Goal: Task Accomplishment & Management: Complete application form

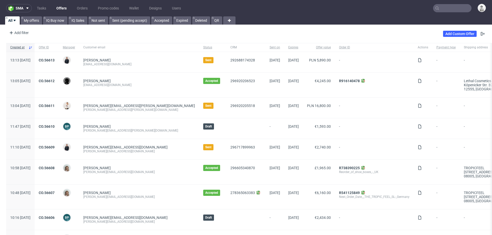
click at [443, 8] on input "text" at bounding box center [452, 8] width 38 height 8
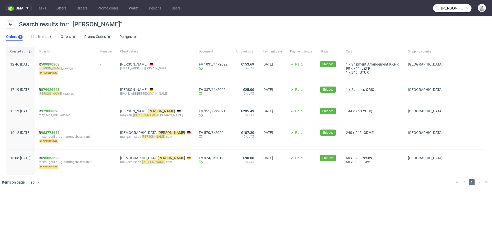
click at [446, 7] on input "nitsche" at bounding box center [452, 8] width 38 height 8
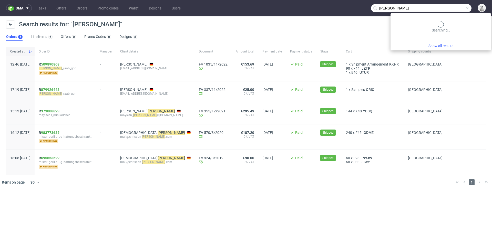
click at [446, 7] on input "nitsche" at bounding box center [421, 8] width 100 height 8
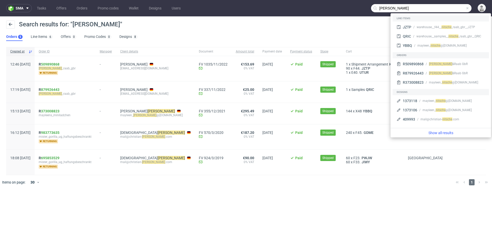
click at [446, 7] on input "nitsche" at bounding box center [421, 8] width 100 height 8
paste input "wn@asb-seelsorge.org"
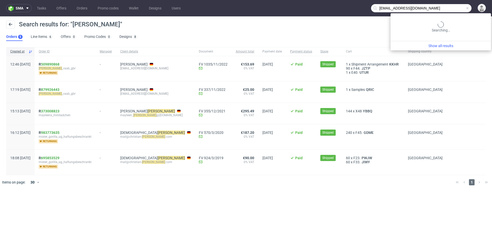
type input "wn@asb-seelsorge.org"
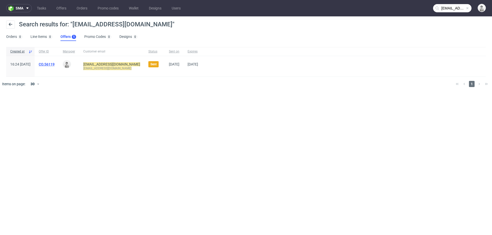
click at [55, 65] on link "CO.56119" at bounding box center [47, 64] width 16 height 4
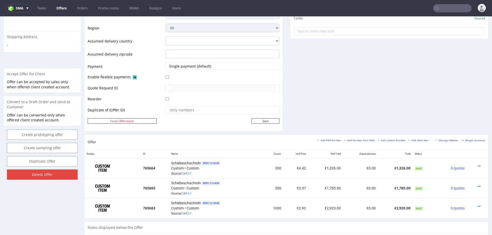
scroll to position [209, 0]
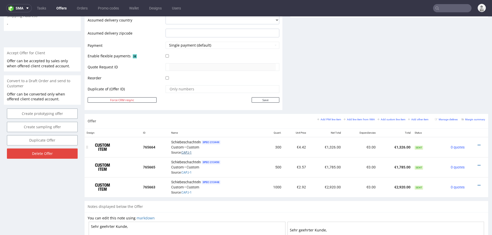
click at [186, 151] on link "CAPJ-1" at bounding box center [186, 153] width 10 height 4
click at [478, 144] on icon at bounding box center [479, 146] width 3 height 4
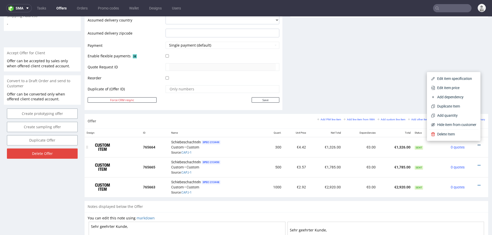
click at [456, 86] on span "Edit item price" at bounding box center [455, 87] width 41 height 5
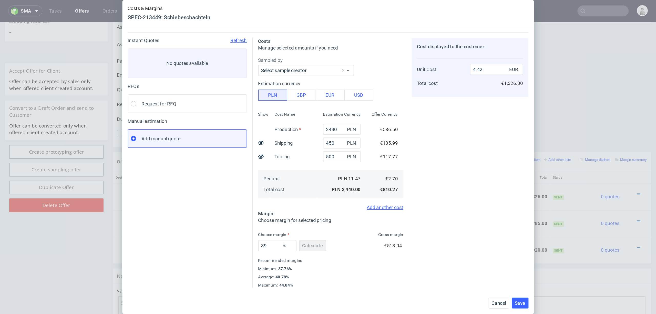
scroll to position [14, 0]
click at [252, 95] on input "2490" at bounding box center [256, 96] width 28 height 8
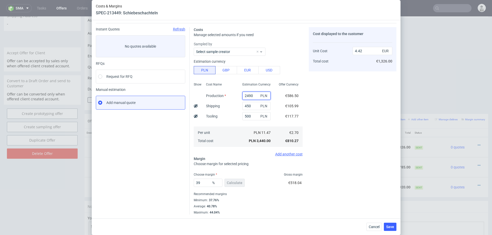
paste input "3590.0"
type input "3590"
type input "5.84"
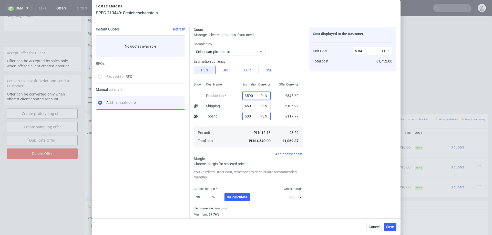
type input "3590"
click at [250, 115] on input "500" at bounding box center [256, 116] width 28 height 8
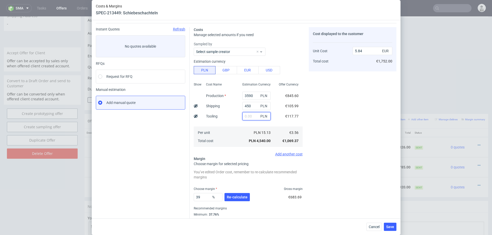
type input "5.2"
click at [227, 125] on div "Cost Name Production Shipping Tooling Per unit Total cost" at bounding box center [220, 114] width 36 height 68
click at [239, 197] on span "Re-calculate" at bounding box center [237, 198] width 21 height 4
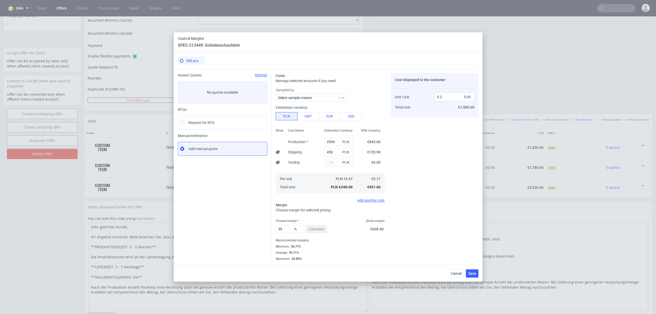
scroll to position [208, 0]
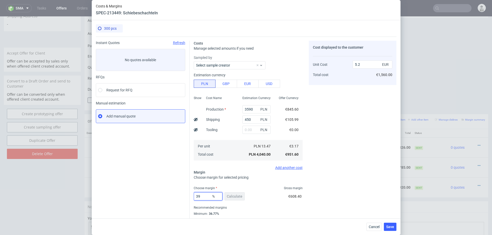
click at [205, 195] on input "39" at bounding box center [208, 196] width 29 height 8
type input "35"
type input "4.88"
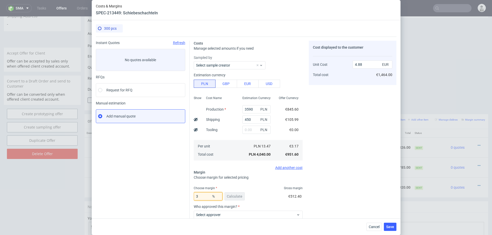
type input "30"
type input "4.53"
type input "3"
type input "29"
type input "4.46"
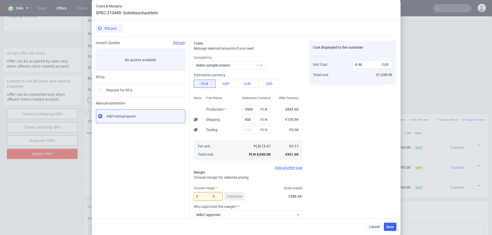
type input "28"
type input "4.4"
type input "28.5"
type input "4.43"
type input "28.3"
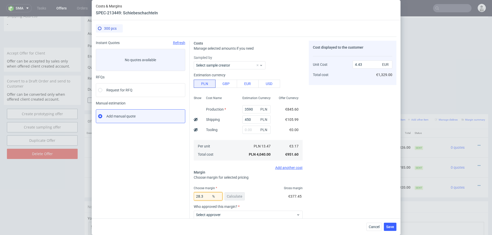
type input "4.42"
type input "28.3"
click at [389, 132] on div "Cost displayed to the customer Unit Cost Total cost 4.42 EUR €1,326.00" at bounding box center [353, 153] width 88 height 225
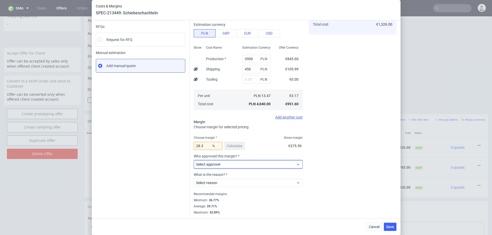
click at [274, 166] on span "Select approver" at bounding box center [246, 164] width 100 height 5
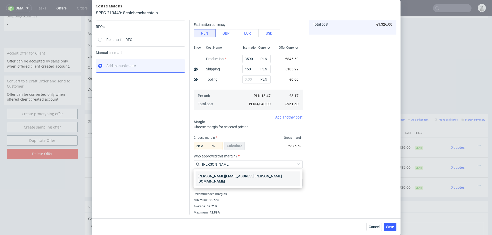
type input "marta"
click at [232, 176] on div "[PERSON_NAME][EMAIL_ADDRESS][PERSON_NAME][DOMAIN_NAME]" at bounding box center [248, 179] width 105 height 14
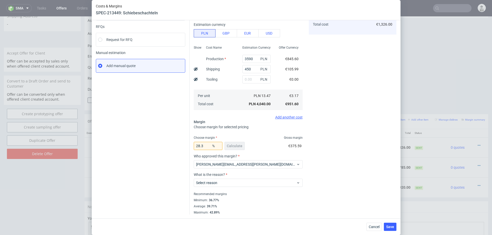
click at [232, 176] on label "What is the reason?" at bounding box center [248, 175] width 109 height 4
click at [232, 182] on span "Select reason" at bounding box center [246, 182] width 100 height 5
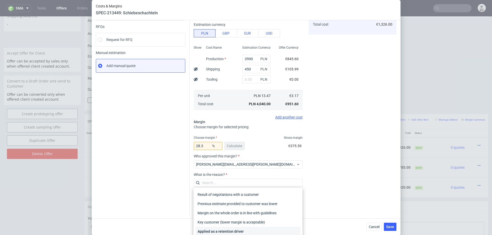
click at [228, 229] on div "Applied as a retention driver" at bounding box center [248, 231] width 105 height 9
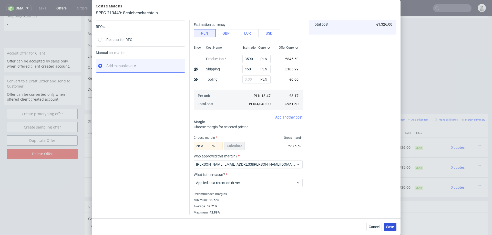
click at [390, 227] on span "Save" at bounding box center [390, 227] width 8 height 4
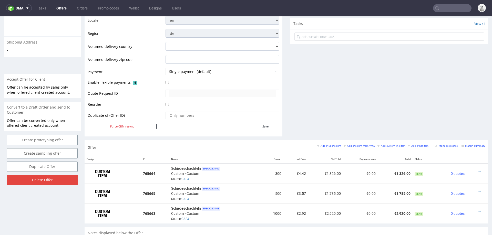
scroll to position [185, 0]
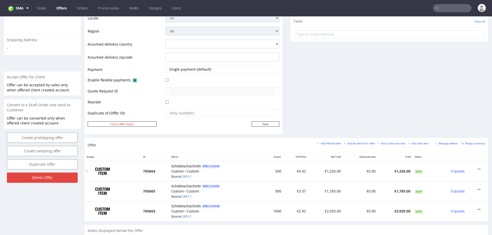
click at [196, 175] on div "Schiebeschachteln SPEC- 213449 Custom • Custom Source: CAPJ-1" at bounding box center [215, 172] width 89 height 16
click at [478, 168] on icon at bounding box center [479, 170] width 3 height 4
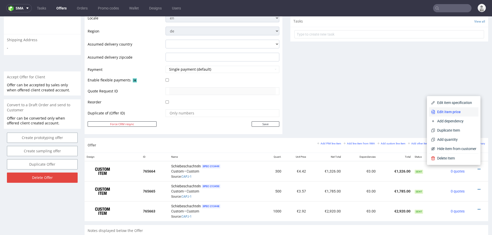
click at [455, 114] on span "Edit item price" at bounding box center [455, 111] width 41 height 5
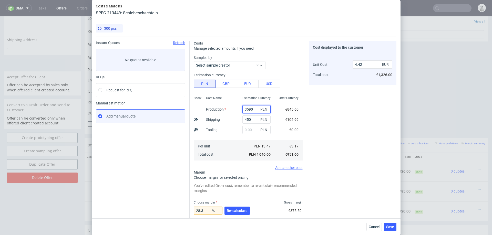
click at [248, 109] on input "3590" at bounding box center [256, 109] width 28 height 8
type input "3690"
type input "4.53"
type input "3690"
click at [232, 133] on div "Cost Name Production Shipping Tooling Per unit Total cost" at bounding box center [220, 128] width 36 height 68
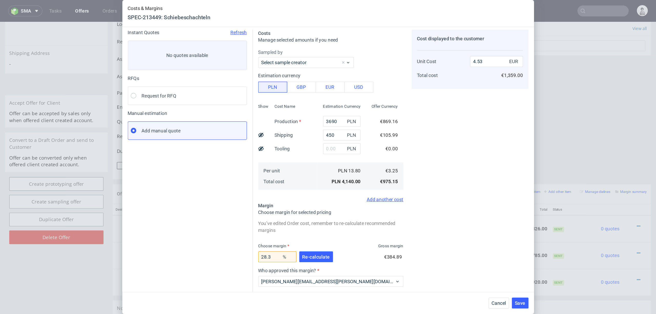
scroll to position [23, 0]
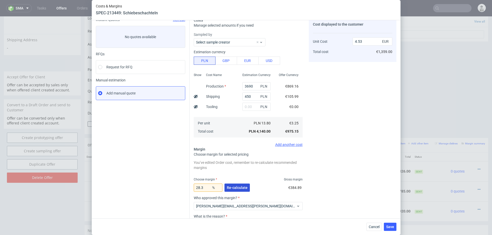
click at [236, 188] on span "Re-calculate" at bounding box center [237, 188] width 21 height 4
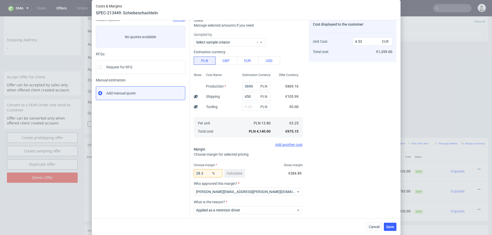
scroll to position [0, 0]
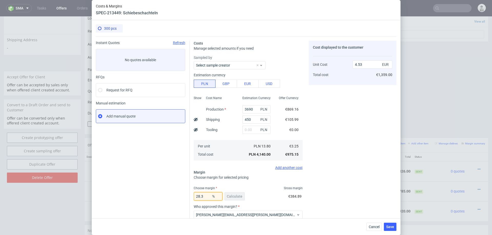
click at [206, 197] on input "28.3" at bounding box center [208, 196] width 29 height 8
type input "28"
type input "4.51"
type input "27"
type input "4.45"
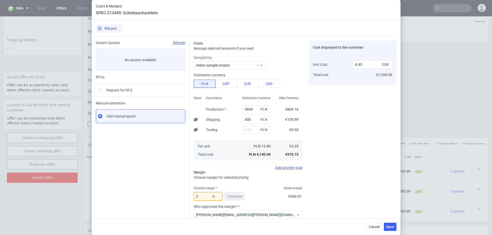
type input "26"
type input "4.39"
type input "26.4"
type input "4.41"
type input "26.5"
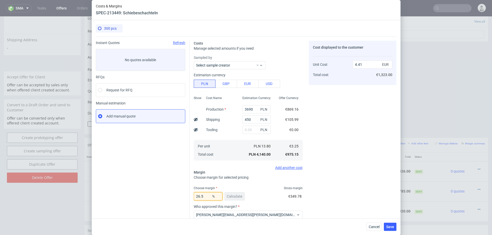
type input "4.42"
type input "26.5"
click at [318, 187] on div "Cost displayed to the customer Unit Cost Total cost 4.42 EUR €1,326.00" at bounding box center [353, 153] width 88 height 225
click at [389, 226] on span "Save" at bounding box center [390, 227] width 8 height 4
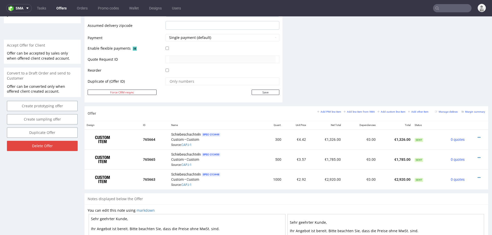
scroll to position [217, 0]
click at [478, 156] on icon at bounding box center [479, 158] width 3 height 4
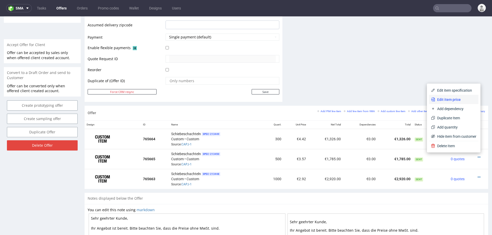
click at [454, 100] on span "Edit item price" at bounding box center [455, 99] width 41 height 5
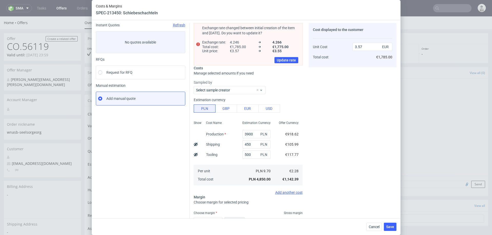
scroll to position [0, 0]
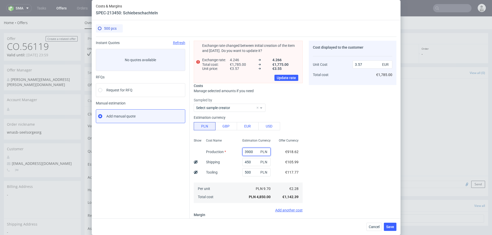
click at [251, 154] on input "3900" at bounding box center [256, 152] width 28 height 8
type input "5"
type input "0.71"
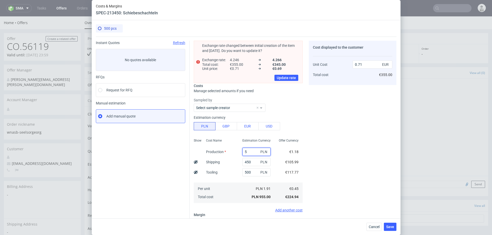
type input "51"
type input "0.74"
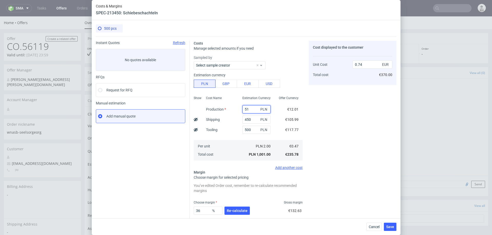
type input "516"
type input "1.08"
type input "5160"
type input "4.5"
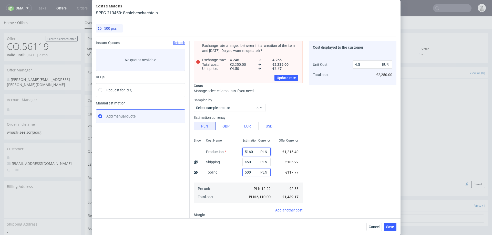
type input "5160"
click at [250, 174] on input "500" at bounding box center [256, 172] width 28 height 8
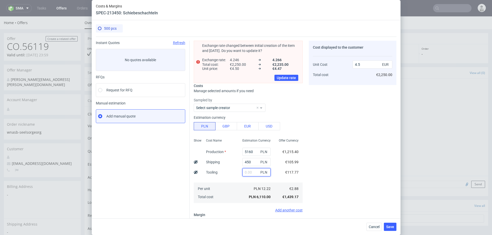
type input "4.13"
click at [235, 168] on div "Cost Name Production Shipping Tooling Per unit Total cost" at bounding box center [220, 171] width 36 height 68
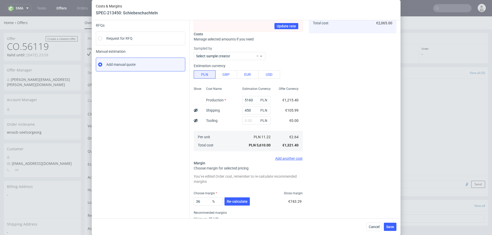
scroll to position [57, 0]
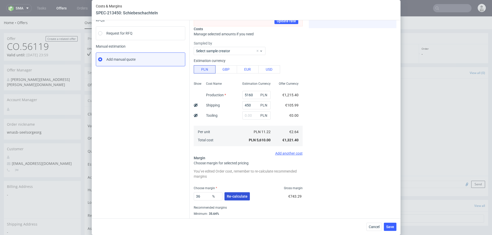
click at [233, 198] on span "Re-calculate" at bounding box center [237, 197] width 21 height 4
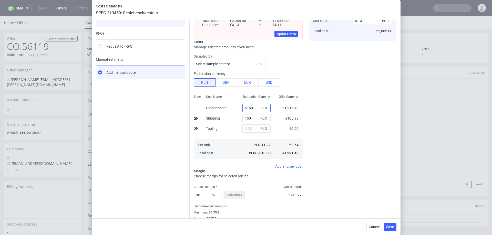
scroll to position [45, 0]
click at [205, 196] on input "36" at bounding box center [208, 194] width 29 height 8
type input "30"
type input "3.77"
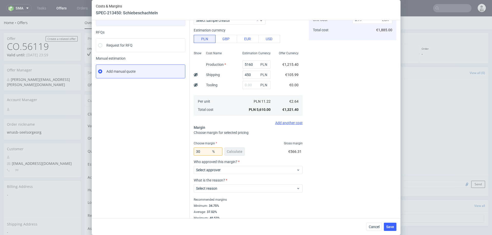
click at [352, 172] on div "Cost displayed to the customer Unit Cost Total cost 3.77 EUR €1,885.00" at bounding box center [353, 108] width 88 height 225
click at [204, 152] on input "30" at bounding box center [208, 152] width 29 height 8
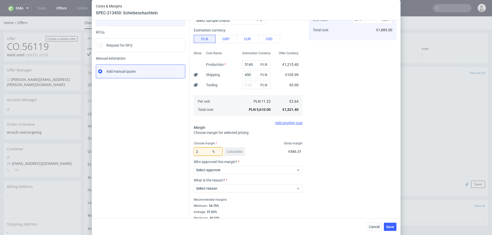
type input "25"
type input "3.52"
type input "26"
type input "3.57"
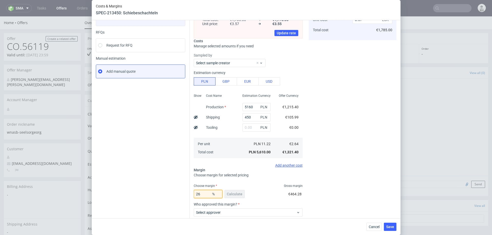
type input "26"
click at [316, 144] on div "Cost displayed to the customer Unit Cost Total cost 3.57 EUR €1,785.00" at bounding box center [353, 129] width 88 height 267
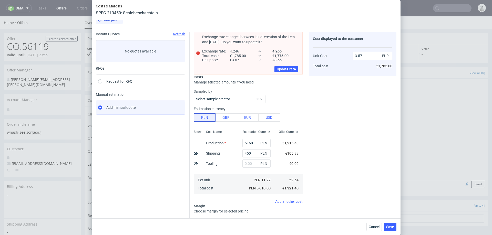
scroll to position [64, 0]
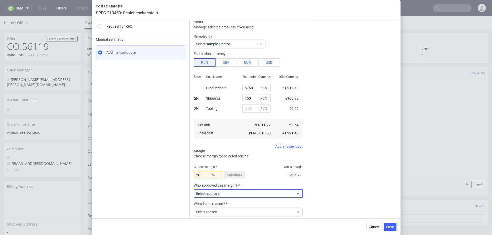
click at [244, 194] on span "Select approver" at bounding box center [246, 193] width 100 height 5
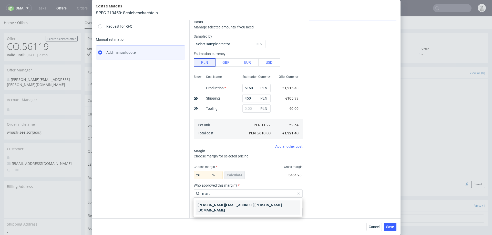
type input "mart"
click at [226, 205] on div "[PERSON_NAME][EMAIL_ADDRESS][PERSON_NAME][DOMAIN_NAME]" at bounding box center [248, 208] width 105 height 14
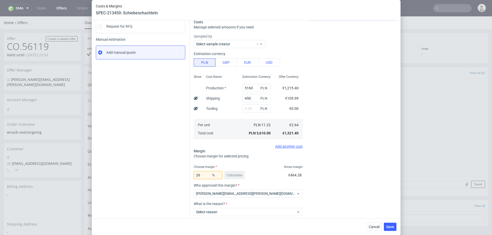
click at [226, 205] on label "What is the reason?" at bounding box center [248, 204] width 109 height 4
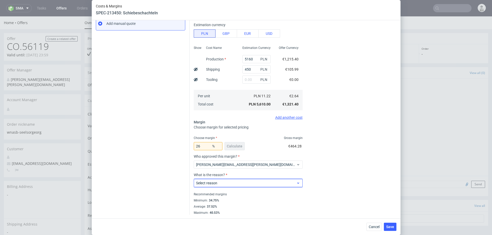
click at [230, 185] on span "Select reason" at bounding box center [246, 183] width 100 height 5
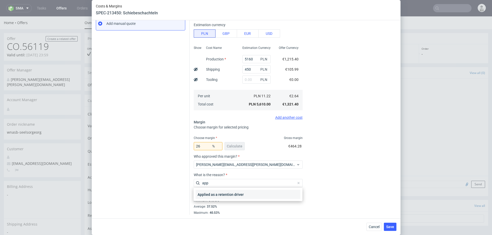
type input "app"
click at [213, 192] on div "Applied as a retention driver" at bounding box center [248, 194] width 105 height 9
click at [213, 192] on div "Recommended margins" at bounding box center [248, 194] width 109 height 6
click at [267, 202] on div "Minimum : 34.75%" at bounding box center [248, 201] width 109 height 6
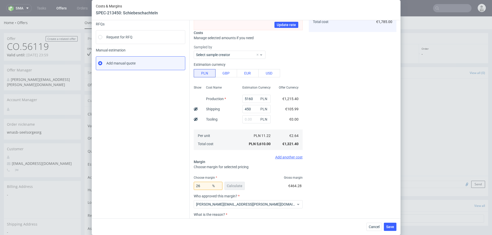
scroll to position [62, 0]
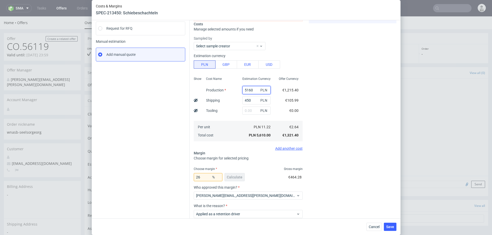
click at [247, 87] on input "5160" at bounding box center [256, 90] width 28 height 8
click at [394, 227] on button "Save" at bounding box center [390, 227] width 13 height 8
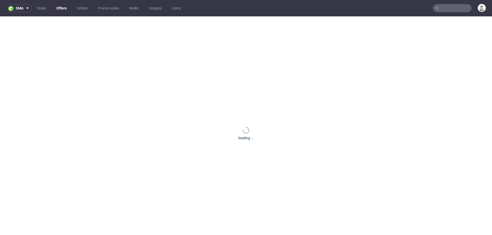
scroll to position [0, 0]
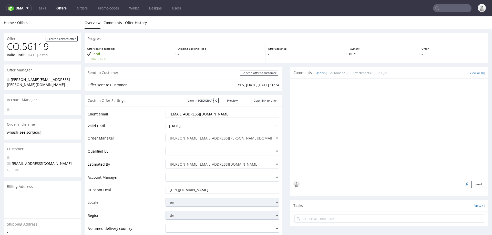
click at [184, 117] on input "wn@asb-seelsorge.org" at bounding box center [222, 113] width 107 height 7
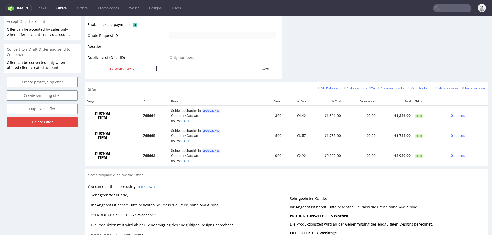
scroll to position [282, 0]
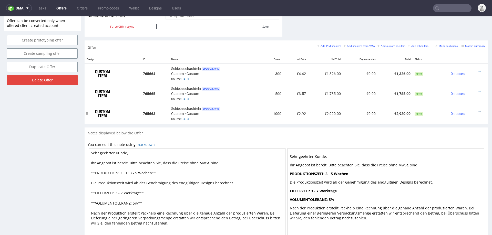
click at [478, 110] on icon at bounding box center [479, 112] width 3 height 4
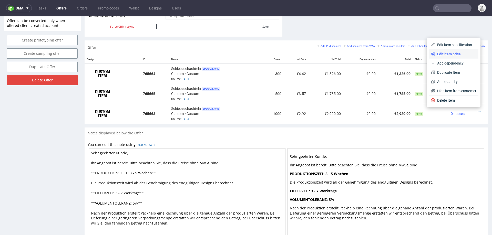
click at [452, 52] on span "Edit item price" at bounding box center [455, 54] width 41 height 5
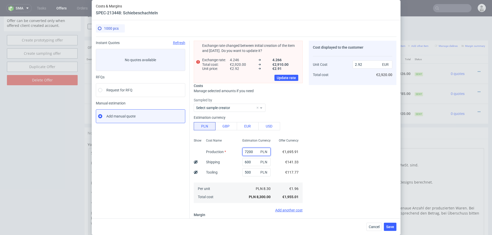
click at [250, 150] on input "7200" at bounding box center [256, 152] width 28 height 8
type input "8"
type input "0.39"
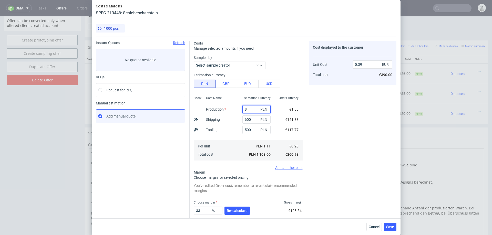
type input "86"
type input "0.42"
type input "8620"
type input "3.42"
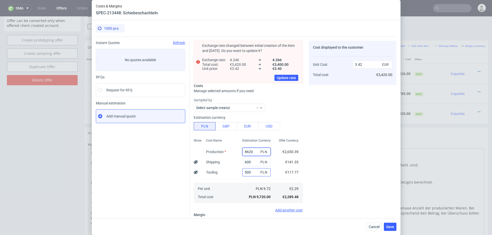
type input "8620"
click at [249, 173] on input "500" at bounding box center [256, 172] width 28 height 8
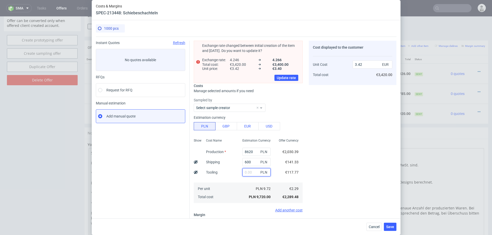
type input "3.24"
click at [254, 164] on input "600" at bounding box center [256, 162] width 28 height 8
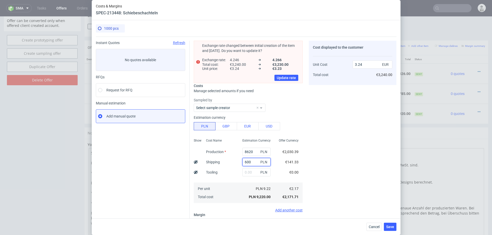
click at [254, 164] on input "600" at bounding box center [256, 162] width 28 height 8
type input "700"
type input "3.27"
type input "700"
click at [228, 171] on div "Cost Name Production Shipping Tooling Per unit Total cost" at bounding box center [220, 171] width 36 height 68
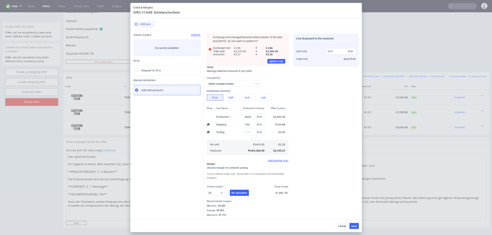
scroll to position [226, 0]
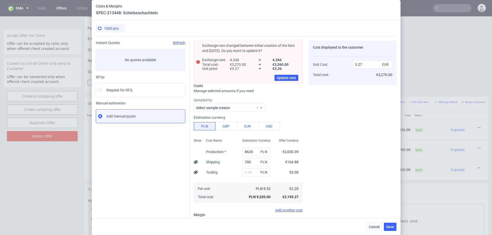
click at [228, 170] on div "Cost Name Production Shipping Tooling Per unit Total cost" at bounding box center [220, 171] width 36 height 68
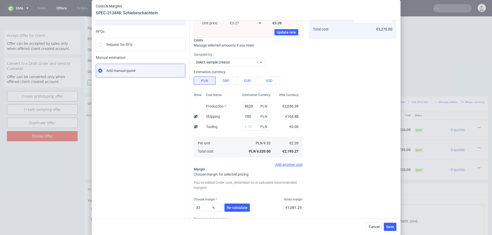
scroll to position [70, 0]
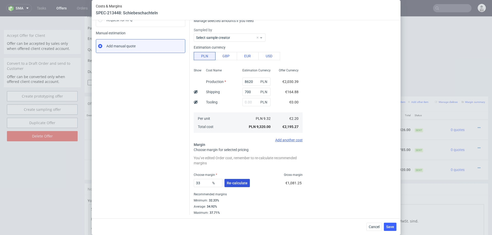
click at [230, 181] on span "Re-calculate" at bounding box center [237, 183] width 21 height 4
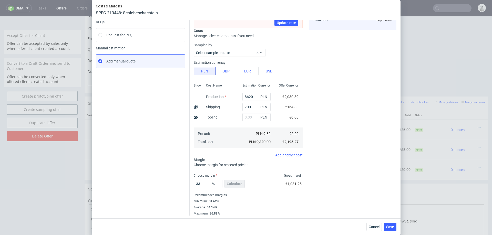
scroll to position [55, 0]
click at [205, 183] on input "33" at bounding box center [208, 184] width 29 height 8
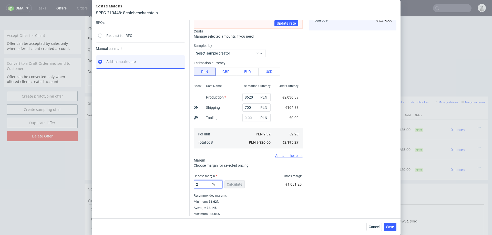
type input "25"
type input "2.92"
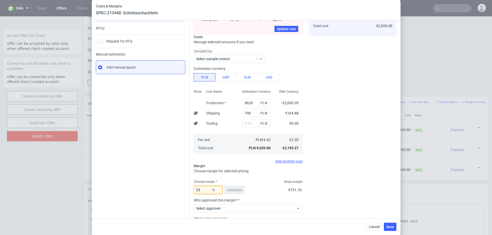
scroll to position [50, 0]
type input "25"
click at [323, 172] on div "Cost displayed to the customer Unit Cost Total cost 2.92 EUR €2,920.00" at bounding box center [353, 124] width 88 height 267
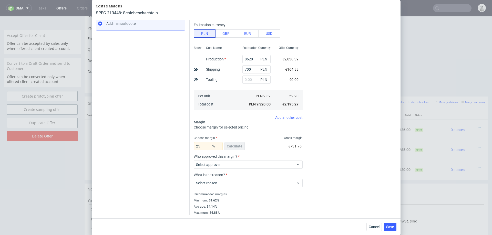
scroll to position [92, 0]
click at [274, 166] on span "Select approver" at bounding box center [246, 165] width 100 height 5
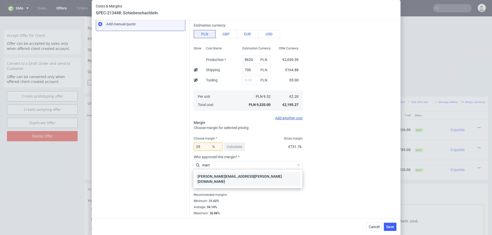
type input "mart"
click at [252, 175] on div "[PERSON_NAME][EMAIL_ADDRESS][PERSON_NAME][DOMAIN_NAME]" at bounding box center [248, 179] width 105 height 14
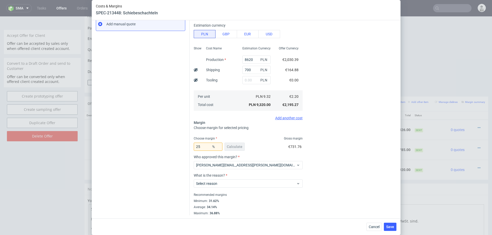
click at [252, 175] on label "What is the reason?" at bounding box center [248, 176] width 109 height 4
click at [249, 185] on span "Select reason" at bounding box center [246, 183] width 100 height 5
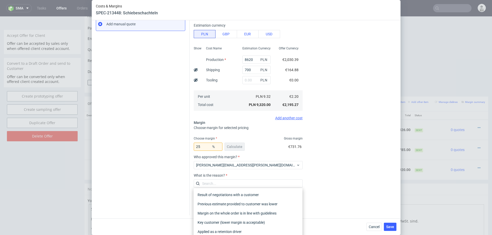
scroll to position [93, 0]
click at [244, 231] on div "Applied as a retention driver" at bounding box center [248, 231] width 105 height 9
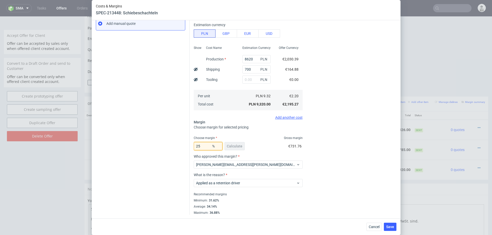
click at [209, 145] on input "25" at bounding box center [208, 146] width 29 height 8
click at [329, 125] on div "Cost displayed to the customer Unit Cost Total cost 2.92 EUR €2,920.00" at bounding box center [353, 81] width 88 height 267
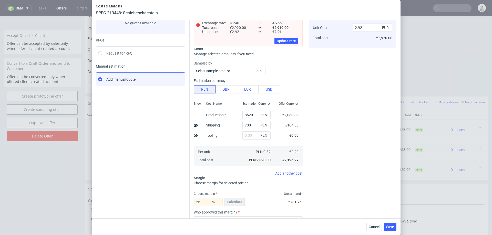
scroll to position [39, 0]
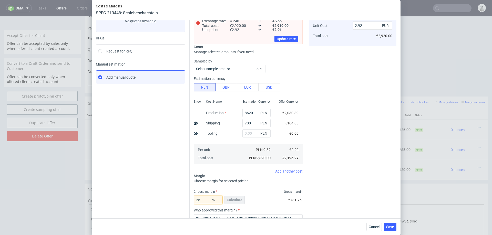
click at [207, 200] on input "25" at bounding box center [208, 200] width 29 height 8
type input "24"
type input "2.88"
type input "20"
type input "2.74"
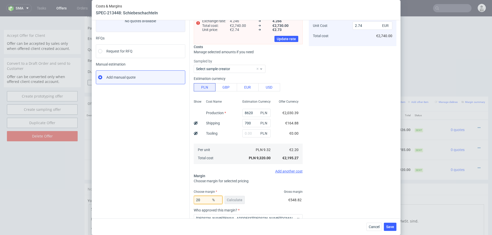
type input "24"
type input "2.88"
type input "25"
type input "2.92"
click at [348, 158] on div "Cost displayed to the customer Unit Cost Total cost 2.92 EUR €2,920.00" at bounding box center [353, 135] width 88 height 267
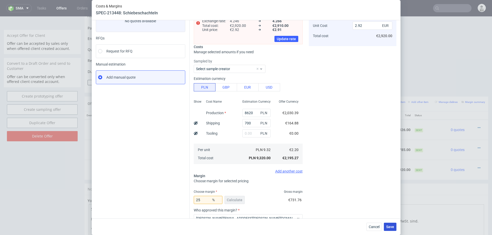
click at [389, 227] on span "Save" at bounding box center [390, 227] width 8 height 4
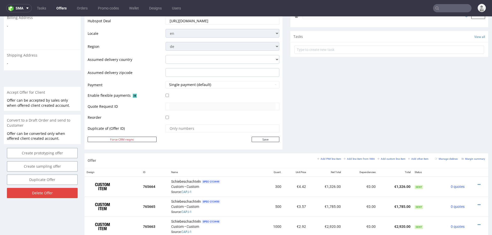
scroll to position [180, 0]
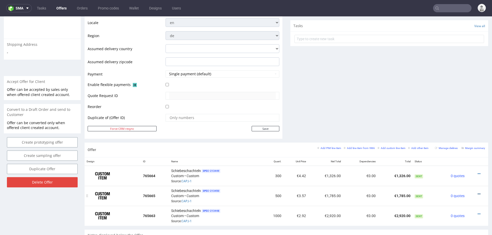
click at [478, 192] on icon at bounding box center [479, 194] width 3 height 4
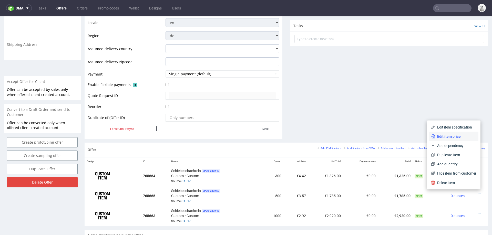
click at [448, 137] on span "Edit item price" at bounding box center [455, 136] width 41 height 5
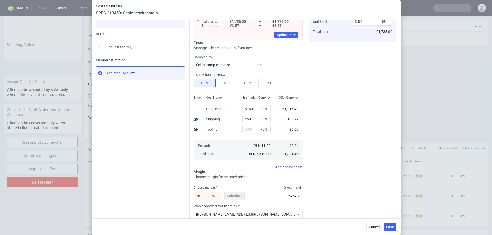
scroll to position [48, 0]
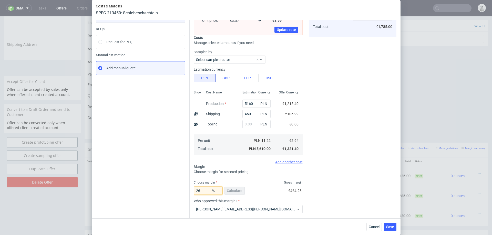
click at [204, 190] on input "26" at bounding box center [208, 191] width 29 height 8
type input "25"
type input "3.52"
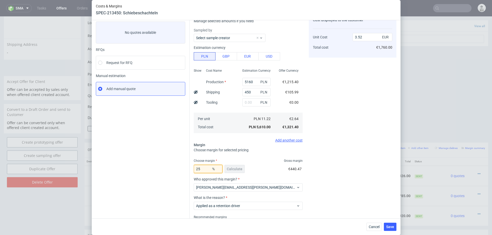
scroll to position [27, 0]
type input "26"
type input "3.57"
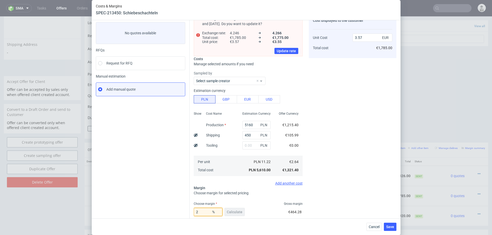
type input "24"
type input "3.48"
type input "23"
type input "3.43"
type input "23"
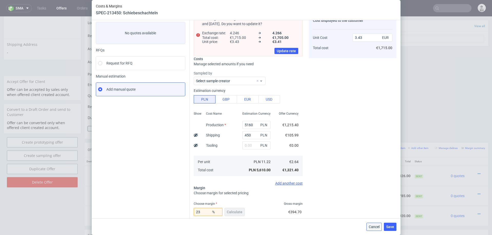
click at [373, 226] on span "Cancel" at bounding box center [374, 227] width 11 height 4
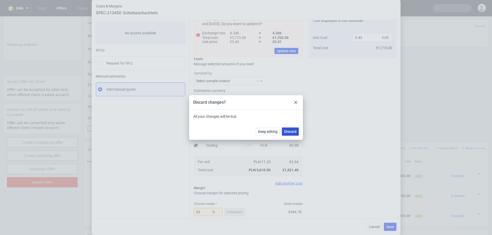
click at [290, 132] on span "Discard" at bounding box center [290, 132] width 12 height 4
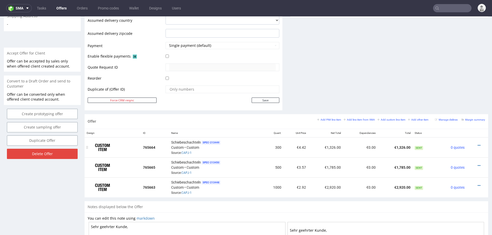
scroll to position [204, 0]
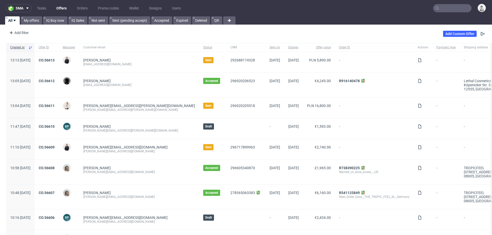
click at [328, 7] on input "text" at bounding box center [452, 8] width 38 height 8
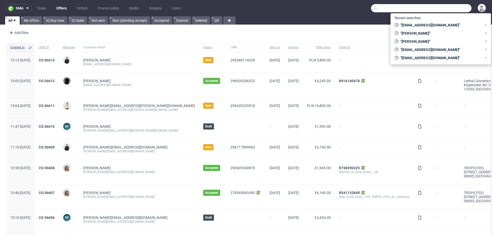
paste input "sean.sultanarichmond@gmail.com"
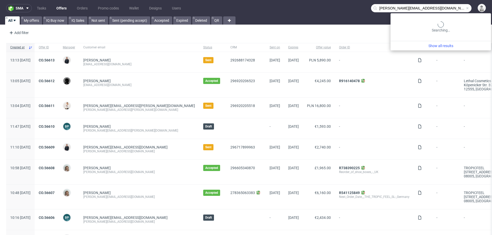
type input "sean.sultanarichmond@gmail.com"
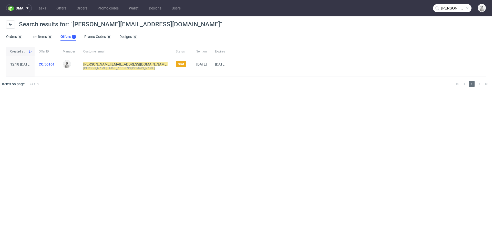
click at [55, 65] on link "CO.56161" at bounding box center [47, 64] width 16 height 4
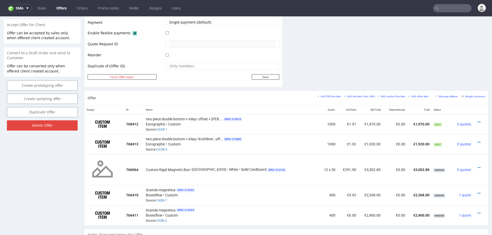
scroll to position [233, 0]
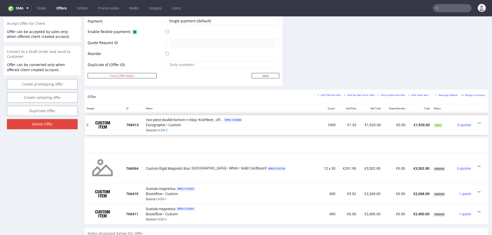
drag, startPoint x: 88, startPoint y: 142, endPoint x: 88, endPoint y: 124, distance: 17.9
click at [88, 124] on div at bounding box center [87, 125] width 5 height 20
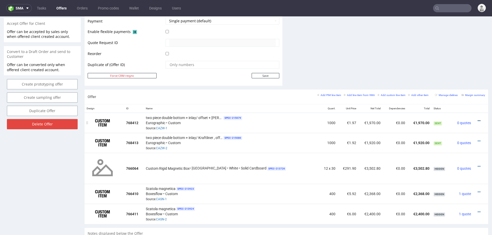
click at [328, 119] on icon at bounding box center [479, 121] width 3 height 4
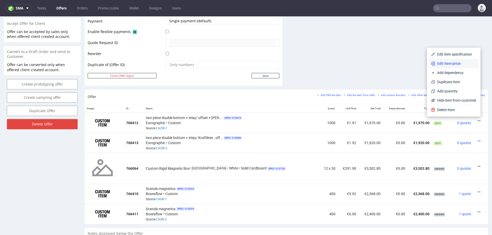
click at [328, 65] on span "Edit item price" at bounding box center [455, 63] width 41 height 5
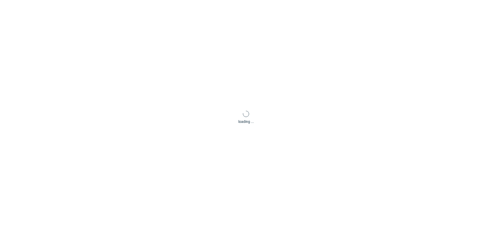
type input "1.97"
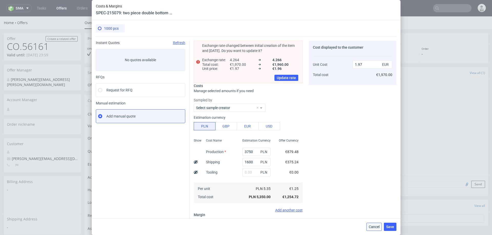
click at [328, 148] on span "Cancel" at bounding box center [374, 227] width 11 height 4
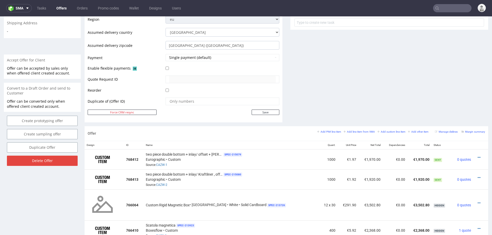
scroll to position [199, 0]
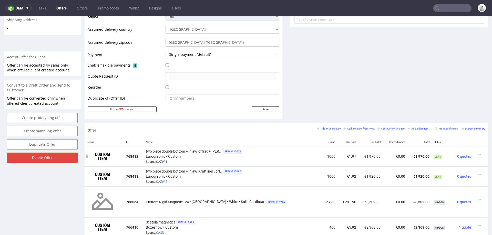
click at [166, 148] on link "CAZW-1" at bounding box center [161, 162] width 11 height 4
click at [261, 148] on div "two piece double bottom + inlay/ Kraftliner , offset + matt lamination SPEC- 21…" at bounding box center [231, 177] width 171 height 16
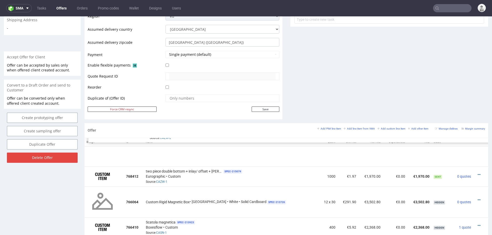
drag, startPoint x: 87, startPoint y: 175, endPoint x: 91, endPoint y: 151, distance: 24.1
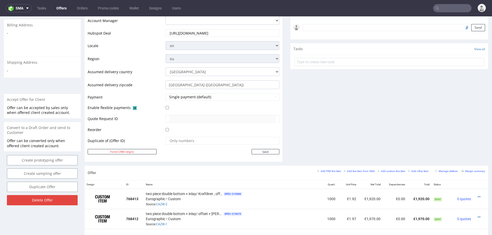
scroll to position [0, 0]
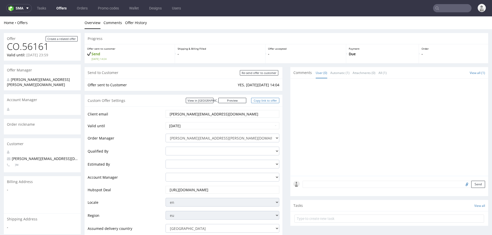
click at [258, 99] on link "Copy link to offer" at bounding box center [265, 100] width 28 height 5
click at [260, 100] on link "Copy link to offer" at bounding box center [265, 100] width 28 height 5
click at [189, 115] on input "sean.sultanarichmond@gmail.com" at bounding box center [222, 113] width 107 height 7
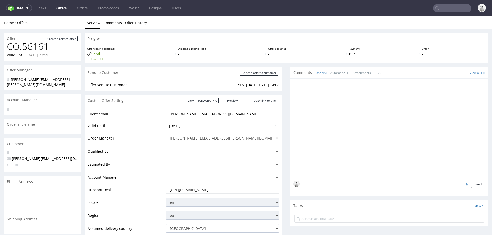
click at [189, 115] on input "sean.sultanarichmond@gmail.com" at bounding box center [222, 113] width 107 height 7
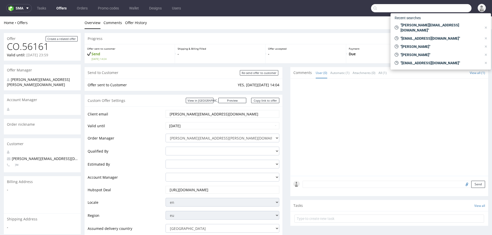
click at [328, 7] on input "text" at bounding box center [421, 8] width 100 height 8
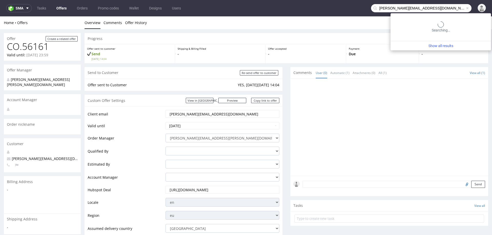
type input "sean.sultanarichmond@gmail.com"
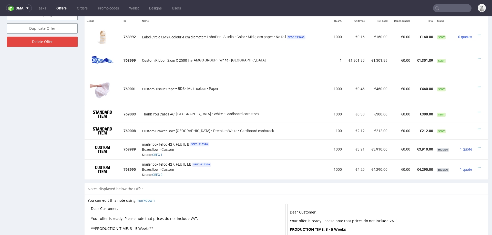
scroll to position [344, 0]
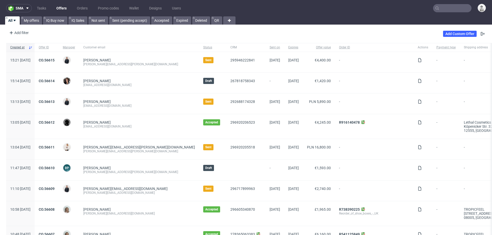
click at [443, 7] on input "text" at bounding box center [452, 8] width 38 height 8
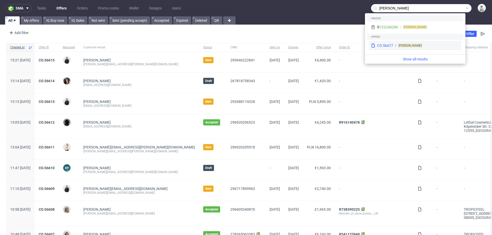
type input "patrick lynch"
click at [400, 46] on span "Patrick Lynch" at bounding box center [410, 46] width 23 height 4
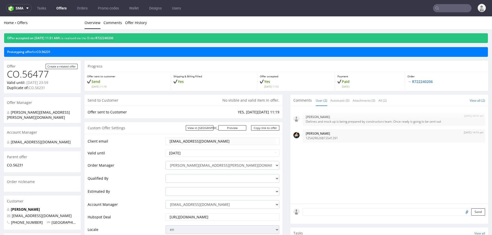
click at [451, 9] on input "text" at bounding box center [452, 8] width 38 height 8
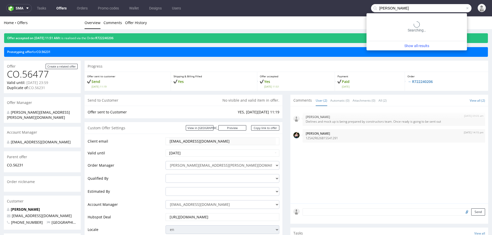
type input "patrick lynch"
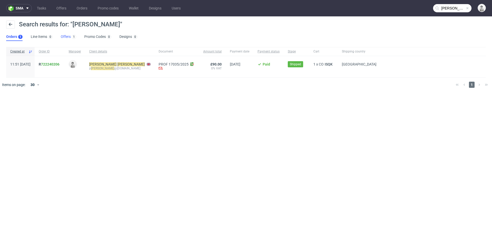
click at [64, 36] on link "Offers 1" at bounding box center [68, 37] width 15 height 8
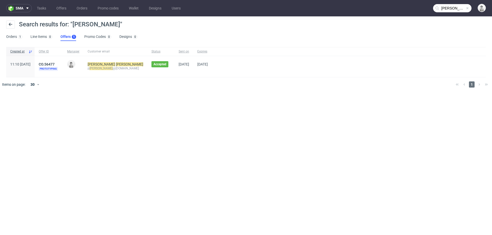
click at [68, 37] on link "Offers 1" at bounding box center [68, 37] width 16 height 8
click at [116, 66] on mark "Patrick" at bounding box center [129, 64] width 27 height 4
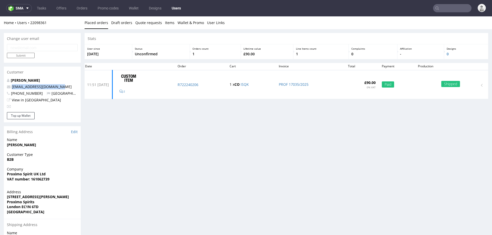
drag, startPoint x: 66, startPoint y: 88, endPoint x: 0, endPoint y: 88, distance: 65.6
click at [0, 88] on div "Change user email Submit Customer Patrick Lynch plynch@proximospirits.com +4479…" at bounding box center [246, 166] width 492 height 274
copy span "plynch@proximospirits.com"
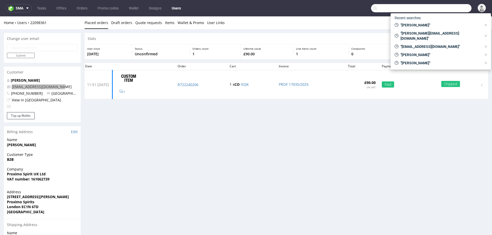
click at [443, 11] on input "text" at bounding box center [421, 8] width 100 height 8
paste input "plynch@proximospirits.com"
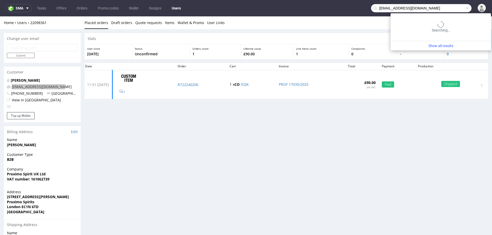
type input "plynch@proximospirits.com"
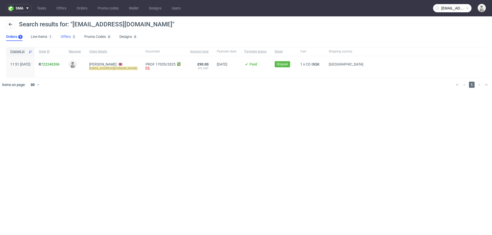
click at [67, 37] on link "Offers 2" at bounding box center [68, 37] width 15 height 8
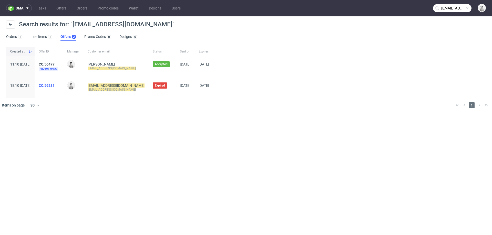
click at [55, 84] on link "CO.56231" at bounding box center [47, 86] width 16 height 4
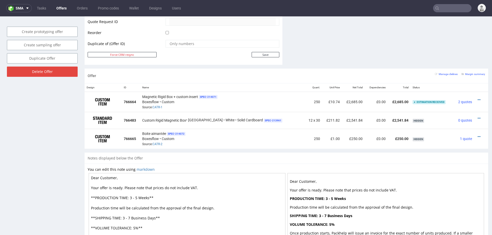
scroll to position [264, 0]
click at [478, 99] on icon at bounding box center [479, 101] width 3 height 4
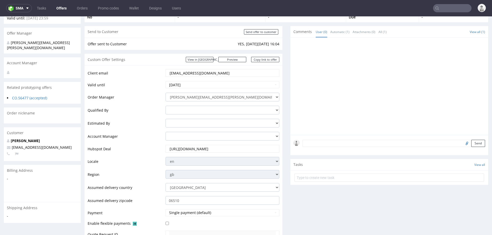
scroll to position [52, 0]
click at [219, 82] on input "2025-08-07" at bounding box center [223, 83] width 114 height 7
click at [171, 148] on td "31" at bounding box center [170, 149] width 8 height 8
type input "2025-08-31"
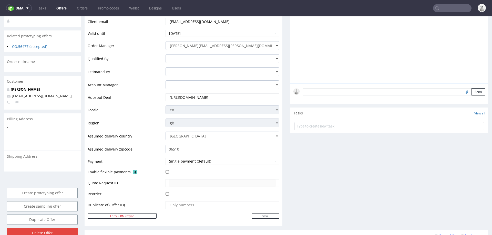
scroll to position [119, 0]
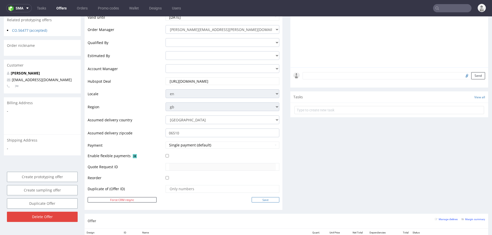
click at [261, 200] on input "Save" at bounding box center [266, 199] width 28 height 5
type input "In progress..."
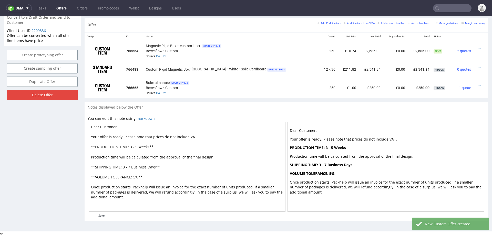
scroll to position [266, 0]
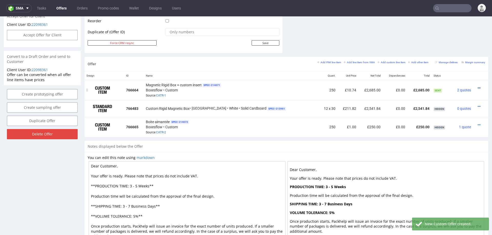
click at [478, 86] on icon at bounding box center [479, 88] width 3 height 4
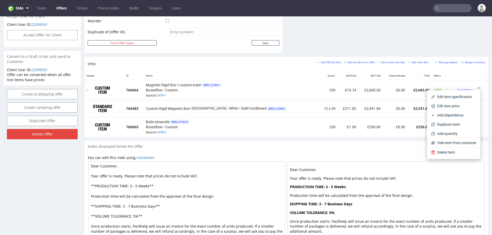
drag, startPoint x: 248, startPoint y: 92, endPoint x: 195, endPoint y: 89, distance: 53.1
click at [248, 91] on div "Magnetic Rigid Box + custom insert SPEC- 214071 Boxesflow • Custom Source: CATR…" at bounding box center [231, 90] width 171 height 16
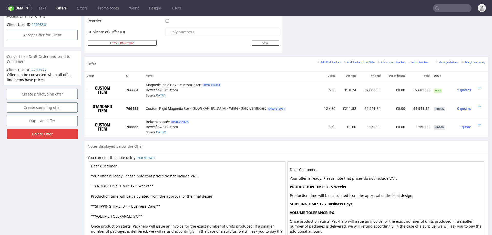
click at [166, 94] on link "CATR-1" at bounding box center [161, 96] width 10 height 4
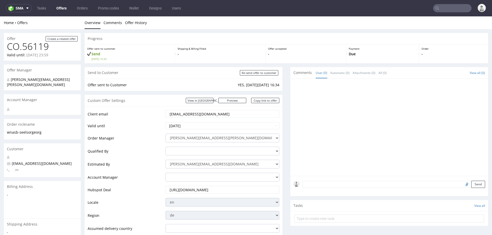
scroll to position [67, 0]
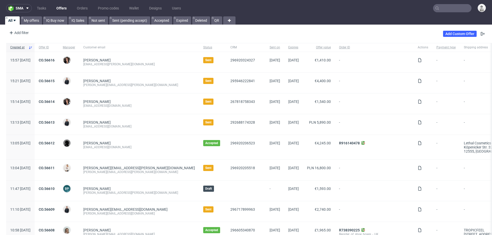
click at [439, 9] on input "text" at bounding box center [452, 8] width 38 height 8
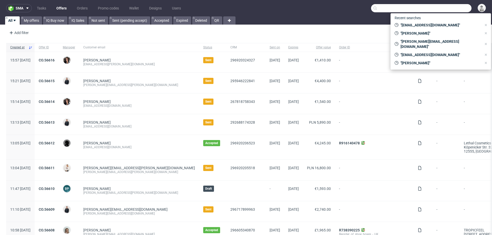
paste input "[PERSON_NAME][EMAIL_ADDRESS][DOMAIN_NAME]"
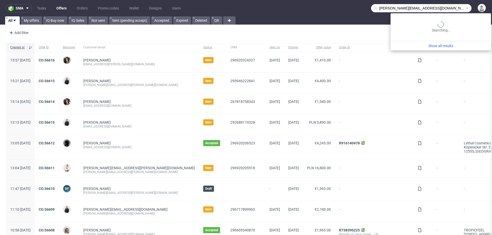
type input "[PERSON_NAME][EMAIL_ADDRESS][DOMAIN_NAME]"
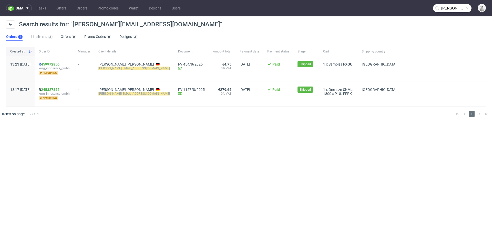
click at [59, 63] on link "459972856" at bounding box center [50, 64] width 18 height 4
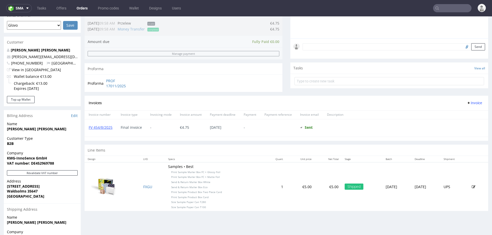
scroll to position [141, 0]
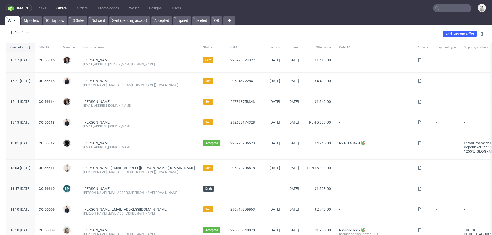
click at [450, 6] on input "text" at bounding box center [452, 8] width 38 height 8
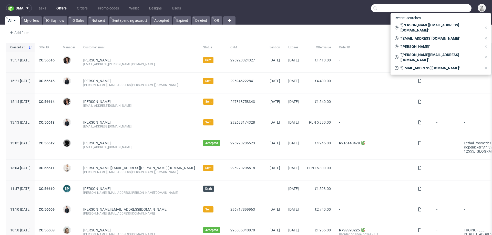
paste input "[EMAIL_ADDRESS][DOMAIN_NAME]"
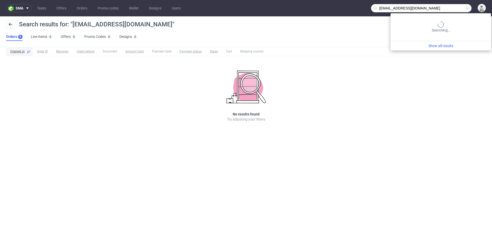
click at [442, 11] on input "[EMAIL_ADDRESS][DOMAIN_NAME]" at bounding box center [421, 8] width 100 height 8
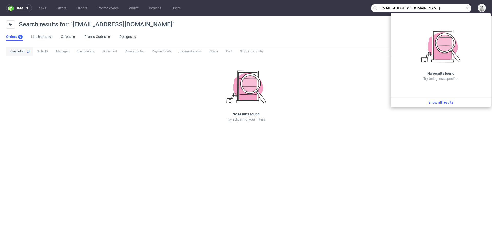
click at [396, 8] on input "[EMAIL_ADDRESS][DOMAIN_NAME]" at bounding box center [421, 8] width 100 height 8
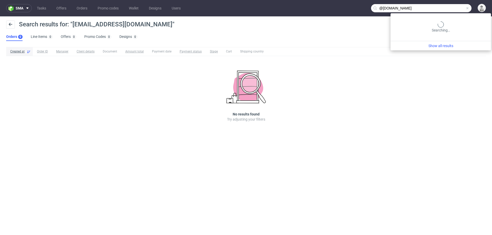
type input "@[DOMAIN_NAME]"
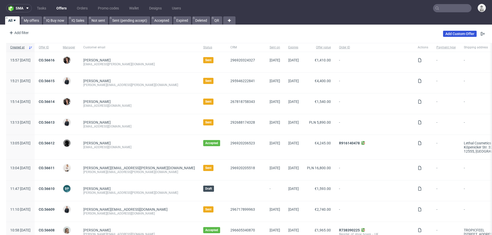
click at [452, 34] on link "Add Custom Offer" at bounding box center [460, 34] width 34 height 6
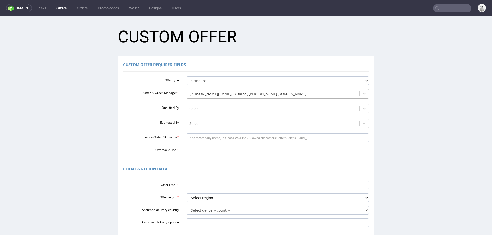
click at [227, 92] on div at bounding box center [273, 94] width 168 height 6
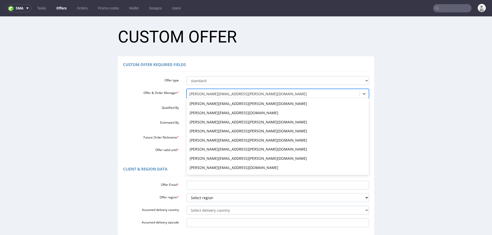
scroll to position [210, 0]
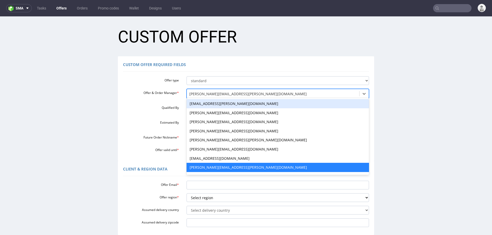
click at [148, 105] on label "Qualified By" at bounding box center [151, 107] width 64 height 6
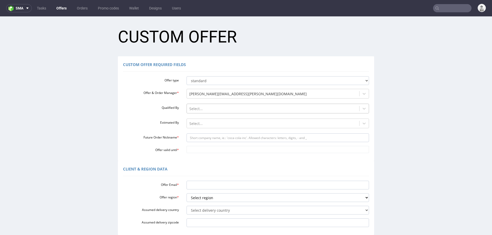
click at [195, 110] on div at bounding box center [273, 109] width 168 height 6
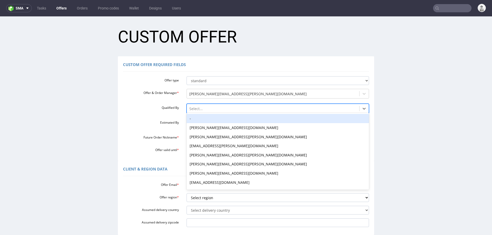
click at [195, 120] on div "-" at bounding box center [278, 118] width 183 height 9
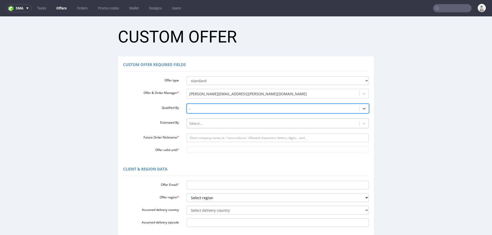
click at [195, 124] on div at bounding box center [273, 124] width 168 height 6
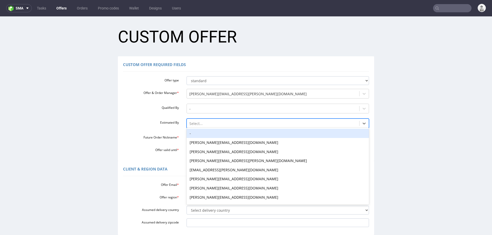
click at [195, 134] on div "-" at bounding box center [278, 133] width 183 height 9
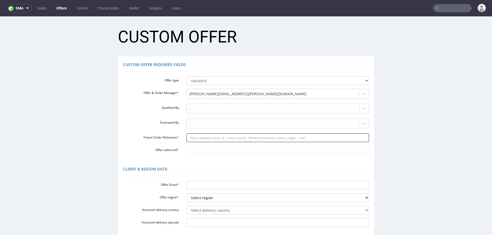
click at [195, 140] on input "Future Order Nickname *" at bounding box center [278, 138] width 183 height 9
paste input "msotomskibecpakpl"
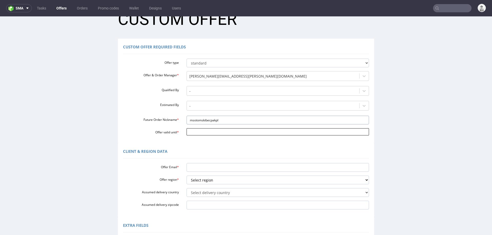
type input "msotomskibecpakpl"
click at [217, 132] on input "Offer valid until *" at bounding box center [278, 131] width 183 height 7
click at [187, 125] on td "31" at bounding box center [189, 125] width 8 height 8
type input "[DATE]"
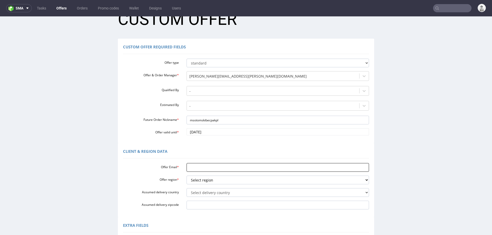
click at [191, 167] on input "Offer Email *" at bounding box center [278, 167] width 183 height 9
paste input "msotomski@becpak.pl"
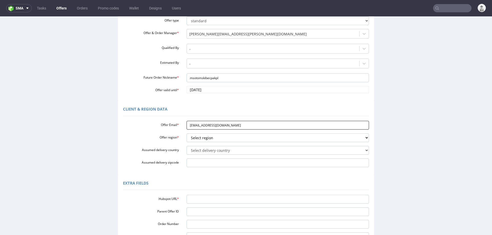
scroll to position [59, 0]
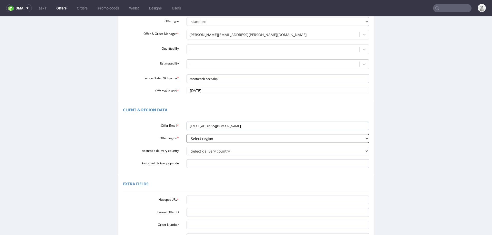
type input "msotomski@becpak.pl"
click at [211, 139] on select "Select region eu gb de pl fr it es" at bounding box center [278, 138] width 183 height 9
select select "pl"
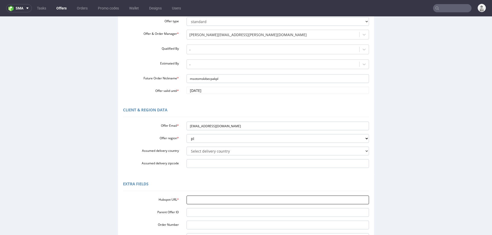
click at [245, 198] on input "Hubspot URL *" at bounding box center [278, 200] width 183 height 9
paste input "https://app-eu1.hubspot.com/contacts/25600958/record/0-3/290264607937/"
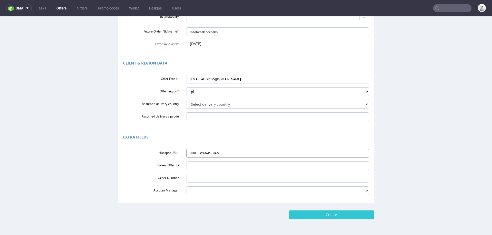
scroll to position [106, 0]
type input "https://app-eu1.hubspot.com/contacts/25600958/record/0-3/290264607937/"
click at [338, 212] on input "Create" at bounding box center [331, 214] width 85 height 9
type input "Please wait..."
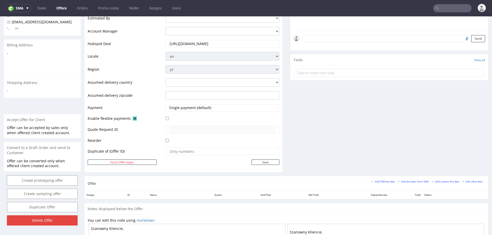
scroll to position [198, 0]
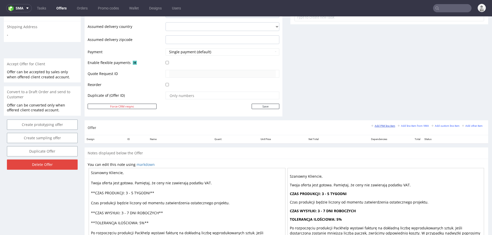
click at [388, 125] on small "Add PIM line item" at bounding box center [383, 126] width 24 height 3
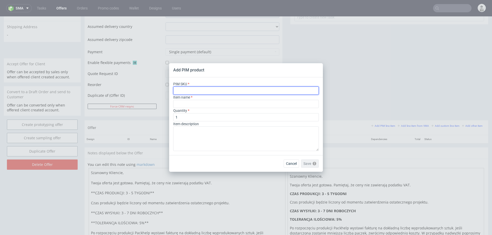
click at [266, 90] on input "text" at bounding box center [246, 91] width 146 height 8
paste input "ph-1359-14762"
type input "ph-1359-14762"
type input "Custom Frosted Ziplock Bag"
type input "ph-1359-14762"
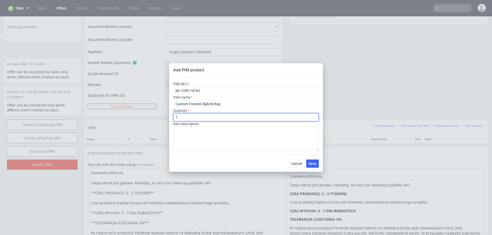
click at [258, 117] on input "1" at bounding box center [246, 117] width 146 height 8
type input "1000"
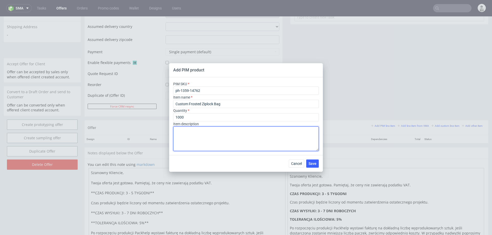
click at [238, 147] on textarea at bounding box center [246, 139] width 146 height 25
paste textarea "Personalizowany matowy woreczek strunowy"
type textarea "Personalizowany matowy woreczek strunowy"
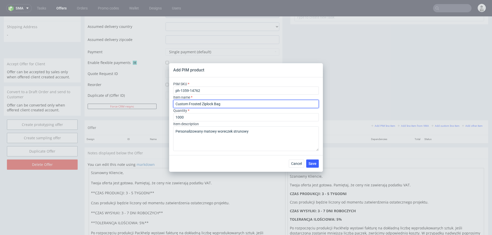
click at [239, 105] on input "Custom Frosted Ziplock Bag" at bounding box center [246, 104] width 146 height 8
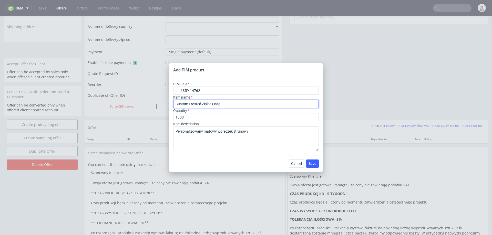
paste input "Personalizowany matowy woreczek strunowy"
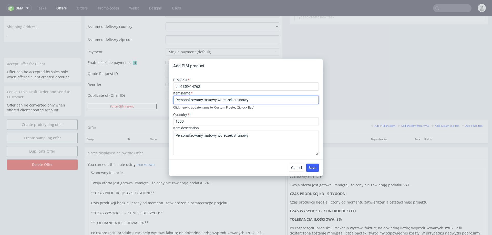
type input "Personalizowany matowy woreczek strunowy"
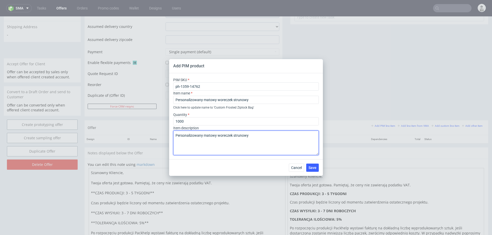
click at [236, 135] on textarea "Personalizowany matowy woreczek strunowy" at bounding box center [246, 143] width 146 height 25
paste textarea "Rodzaj nadruku Jednokolorowy - Pantone"
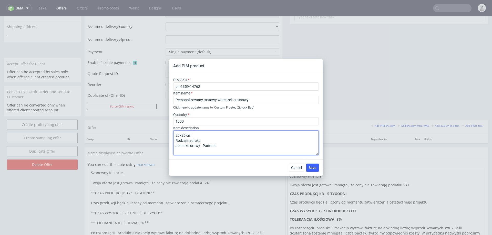
click at [177, 146] on textarea "20x25 cm Rodzaj nadruku Jednokolorowy - Pantone" at bounding box center [246, 143] width 146 height 25
type textarea "20x25 cm Rodzaj nadruku :Jednokolorowy - Pantone"
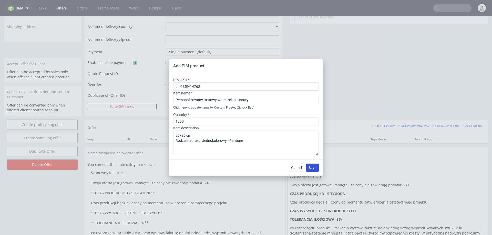
click at [314, 166] on span "Save" at bounding box center [313, 168] width 8 height 4
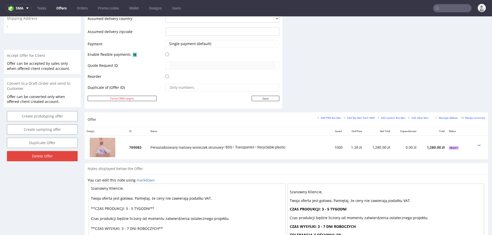
scroll to position [209, 0]
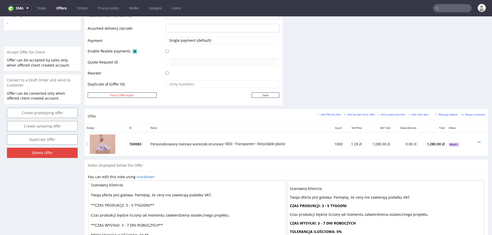
click at [475, 140] on div at bounding box center [478, 142] width 9 height 5
click at [478, 140] on icon at bounding box center [479, 142] width 3 height 4
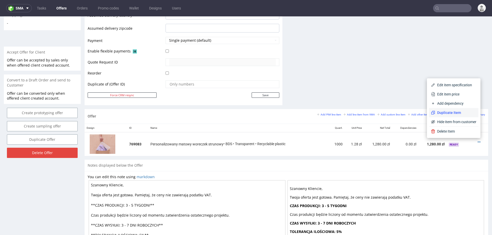
click at [457, 113] on span "Duplicate Item" at bounding box center [455, 112] width 41 height 5
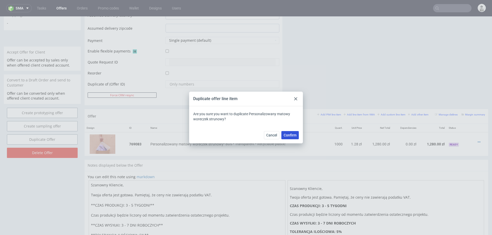
click at [291, 136] on span "Confirm" at bounding box center [290, 136] width 13 height 4
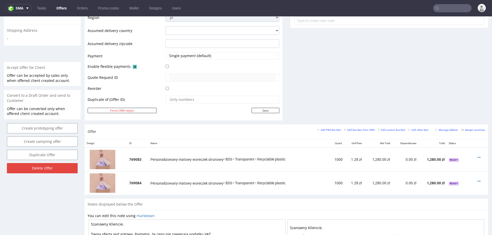
scroll to position [197, 0]
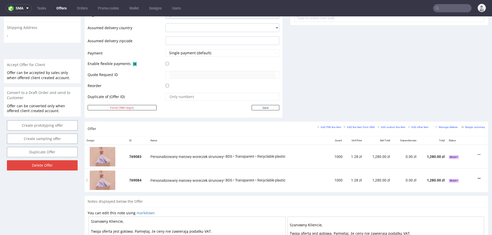
click at [478, 177] on icon at bounding box center [479, 179] width 3 height 4
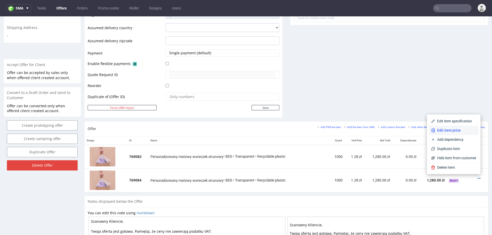
click at [459, 131] on span "Edit item price" at bounding box center [455, 130] width 41 height 5
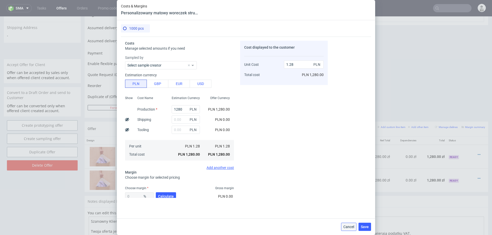
click at [349, 227] on span "Cancel" at bounding box center [348, 227] width 11 height 4
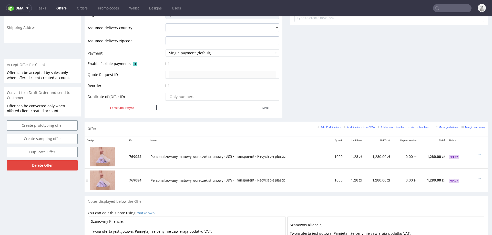
click at [478, 177] on icon at bounding box center [479, 179] width 3 height 4
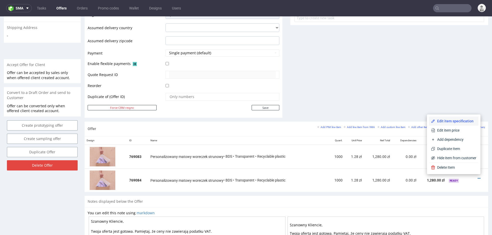
click at [454, 122] on span "Edit item specification" at bounding box center [455, 121] width 41 height 5
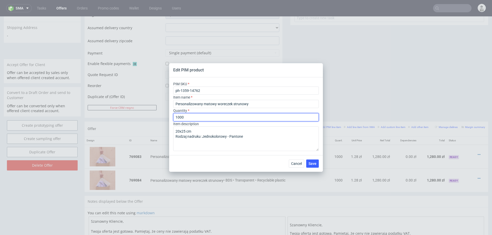
click at [262, 117] on input "1000" at bounding box center [246, 117] width 146 height 8
type input "1500"
click at [313, 169] on div "Cancel Save" at bounding box center [246, 163] width 154 height 17
click at [313, 164] on span "Save" at bounding box center [313, 164] width 8 height 4
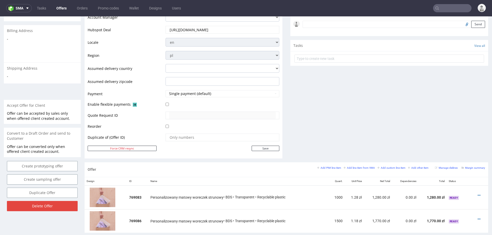
scroll to position [189, 0]
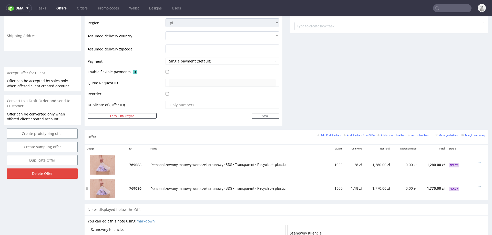
click at [478, 185] on icon at bounding box center [479, 187] width 3 height 4
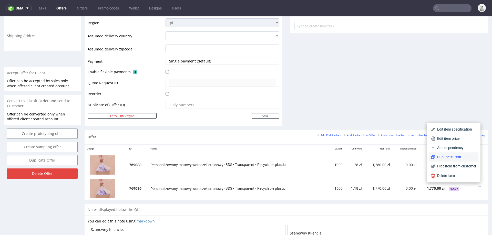
click at [455, 156] on span "Duplicate Item" at bounding box center [455, 157] width 41 height 5
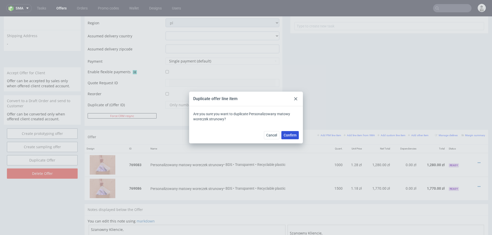
click at [289, 135] on span "Confirm" at bounding box center [290, 136] width 13 height 4
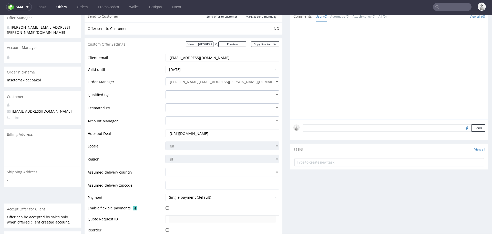
scroll to position [310, 0]
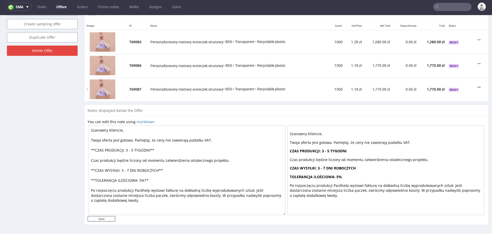
click at [478, 86] on icon at bounding box center [479, 88] width 3 height 4
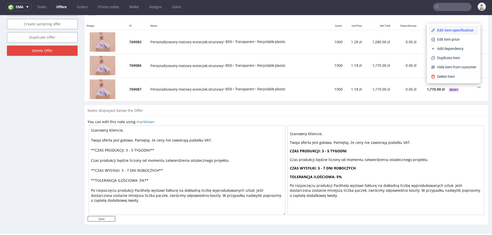
click at [450, 29] on span "Edit item specification" at bounding box center [455, 30] width 41 height 5
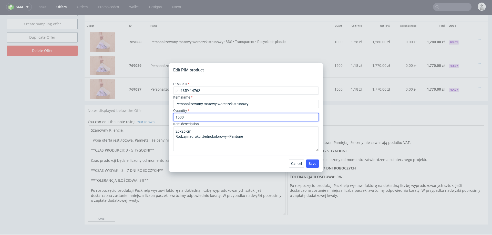
click at [199, 118] on input "1500" at bounding box center [246, 117] width 146 height 8
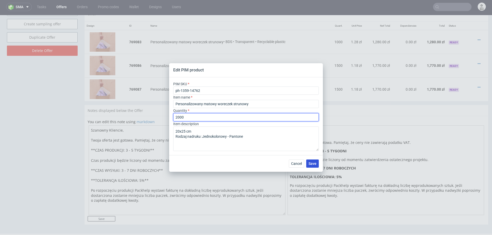
type input "2000"
click at [316, 165] on span "Save" at bounding box center [313, 164] width 8 height 4
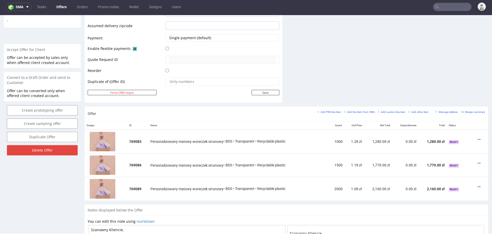
scroll to position [0, 0]
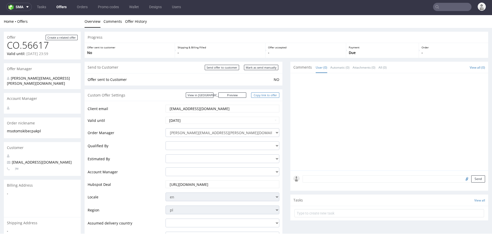
click at [257, 93] on link "Copy link to offer" at bounding box center [265, 95] width 28 height 5
click at [264, 66] on input "Mark as send manually" at bounding box center [261, 67] width 34 height 5
type input "In progress..."
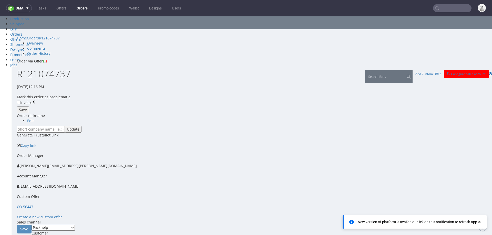
scroll to position [132, 0]
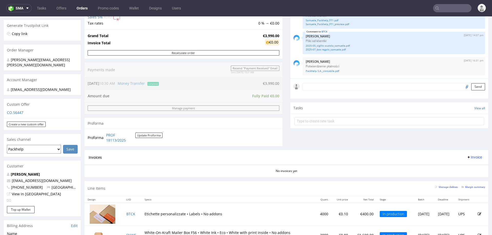
scroll to position [150, 0]
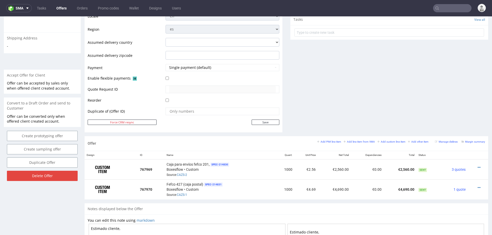
scroll to position [187, 0]
